Goal: Transaction & Acquisition: Purchase product/service

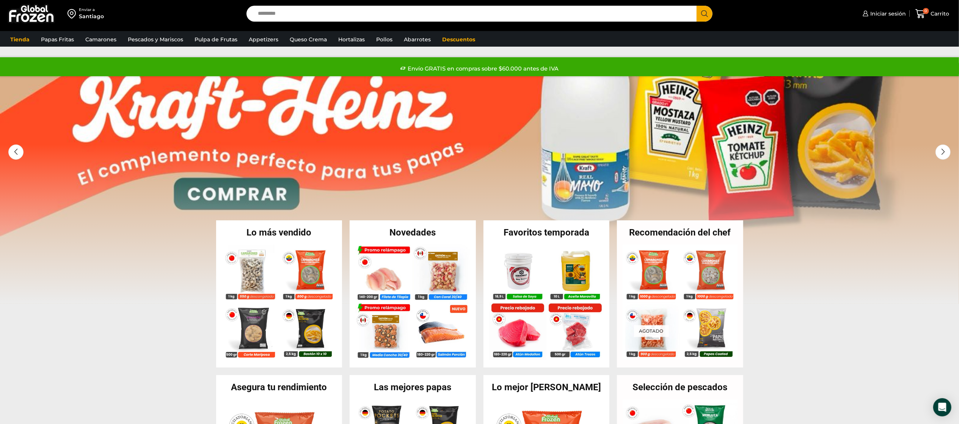
click at [331, 13] on input "Search input" at bounding box center [473, 14] width 439 height 16
type input "******"
click at [697, 6] on button "Search" at bounding box center [705, 14] width 16 height 16
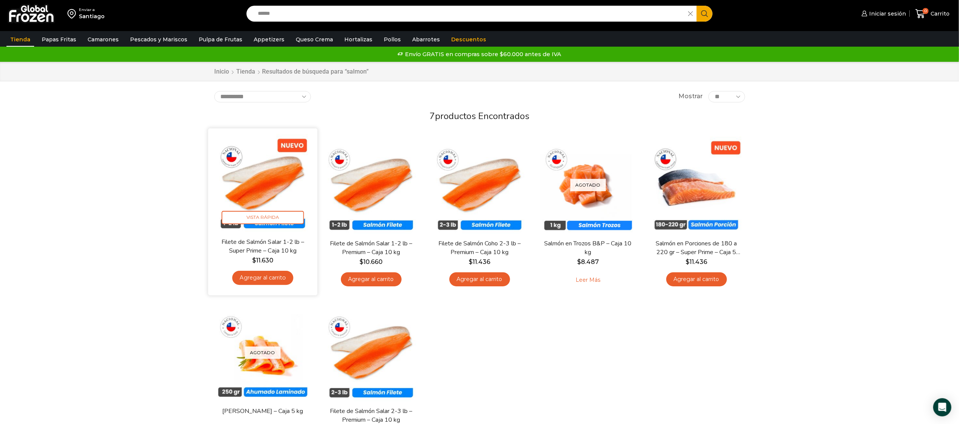
click at [247, 181] on img at bounding box center [263, 183] width 98 height 98
